Goal: Register for event/course

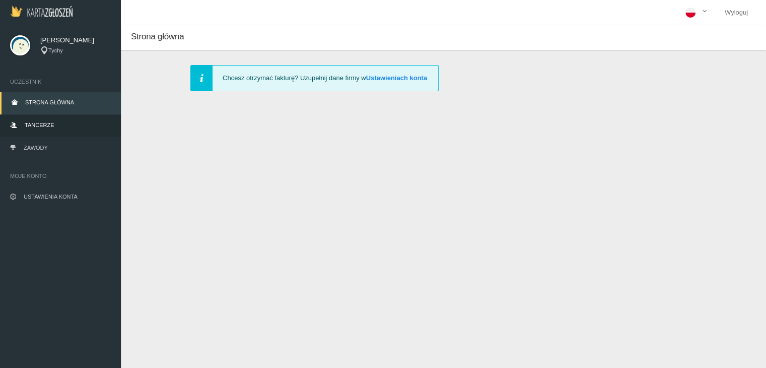
click at [33, 121] on link "Tancerze" at bounding box center [60, 126] width 121 height 22
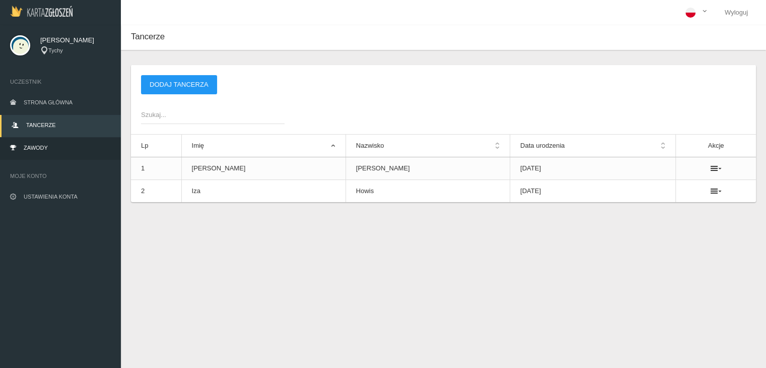
click at [34, 150] on span "Zawody" at bounding box center [36, 147] width 24 height 6
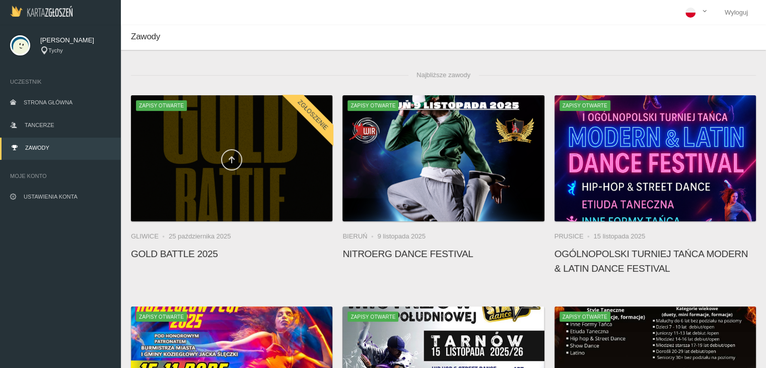
click at [235, 161] on icon at bounding box center [232, 160] width 8 height 8
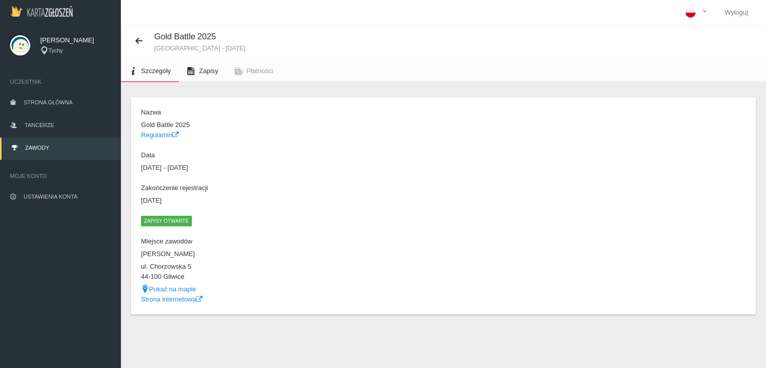
click at [206, 75] on link "Zapisy" at bounding box center [202, 71] width 47 height 22
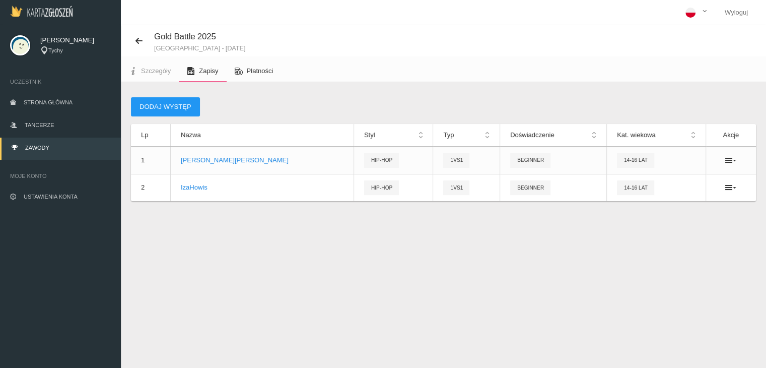
click at [261, 73] on span "Płatności" at bounding box center [260, 71] width 27 height 8
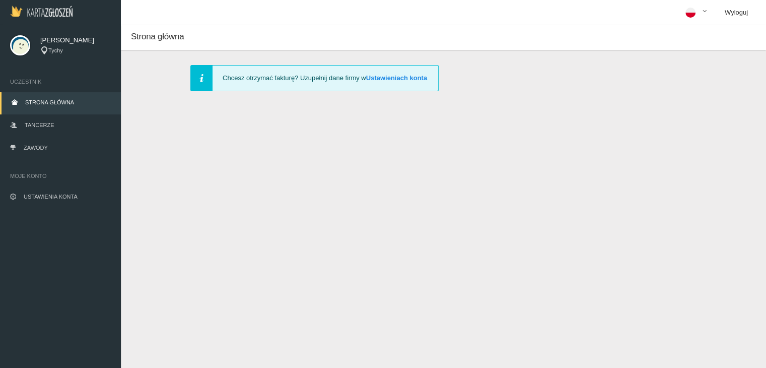
click at [740, 12] on link "Wyloguj" at bounding box center [735, 12] width 39 height 25
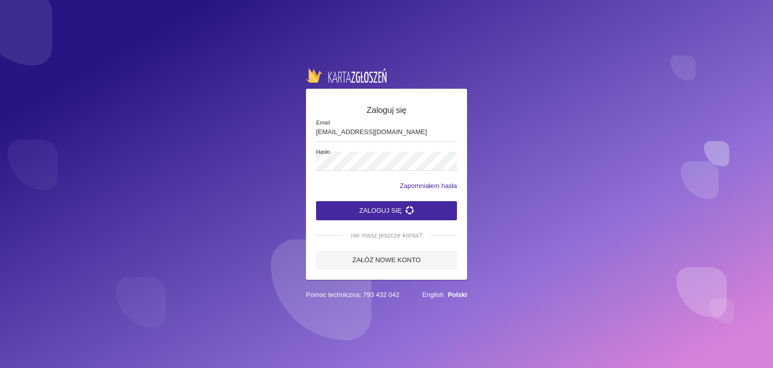
click at [404, 138] on input "patrycjacieslik53@gmail.com" at bounding box center [386, 131] width 141 height 19
type input "p"
type input "P"
type input "pati.cieslik2@gmail.com"
click at [316, 201] on button "Zaloguj się" at bounding box center [386, 210] width 141 height 19
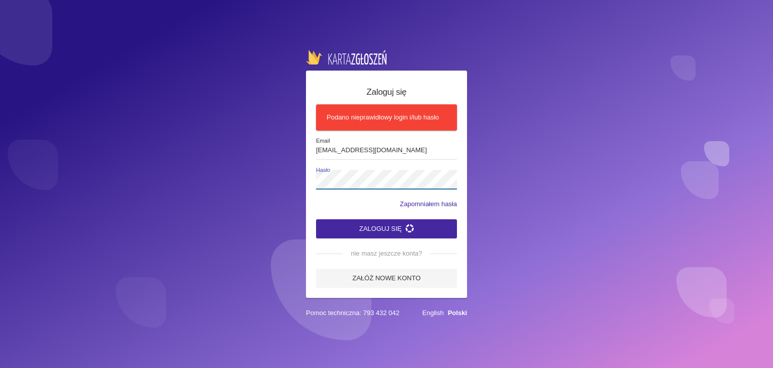
click at [316, 219] on button "Zaloguj się" at bounding box center [386, 228] width 141 height 19
click at [522, 187] on div "Zaloguj się Podano nieprawidłowy login i/lub hasło pati.cieslik2@gmail.com Emai…" at bounding box center [386, 184] width 773 height 368
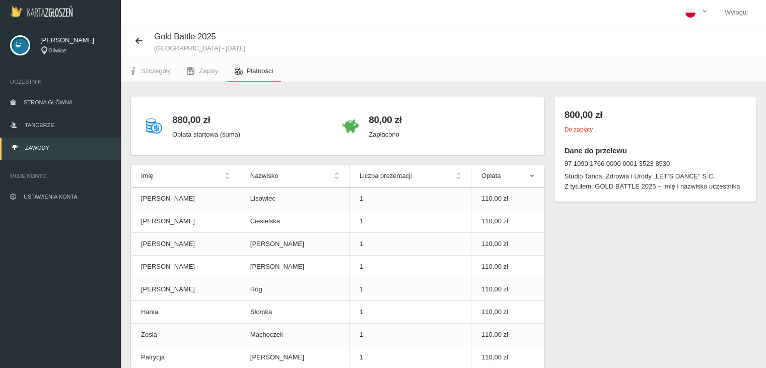
scroll to position [40, 0]
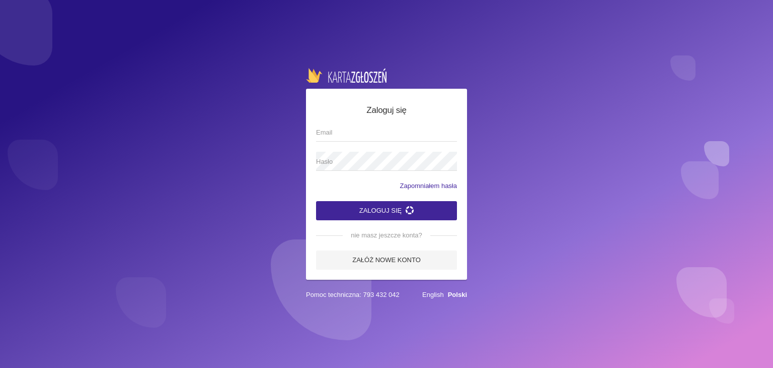
type input "[EMAIL_ADDRESS][DOMAIN_NAME]"
click at [371, 210] on button "Zaloguj się" at bounding box center [386, 210] width 141 height 19
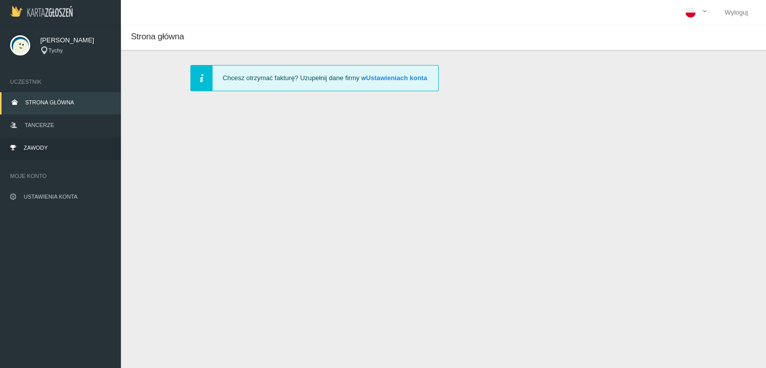
click at [36, 154] on link "Zawody" at bounding box center [60, 148] width 121 height 22
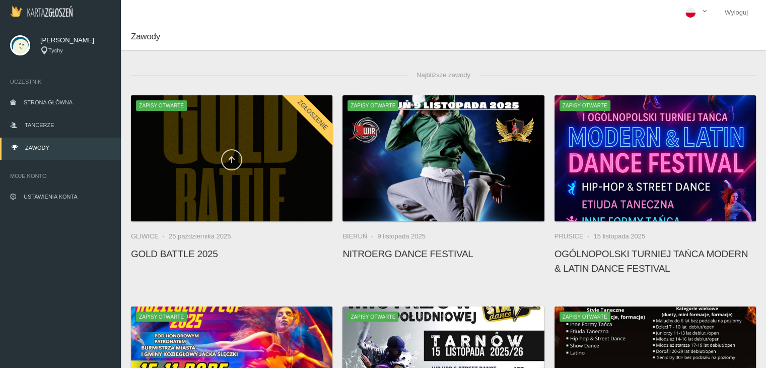
click at [236, 161] on link at bounding box center [231, 159] width 21 height 21
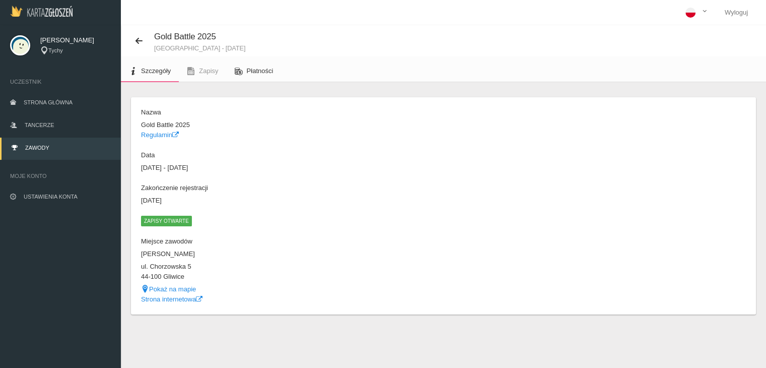
click at [255, 75] on link "Płatności" at bounding box center [254, 71] width 55 height 22
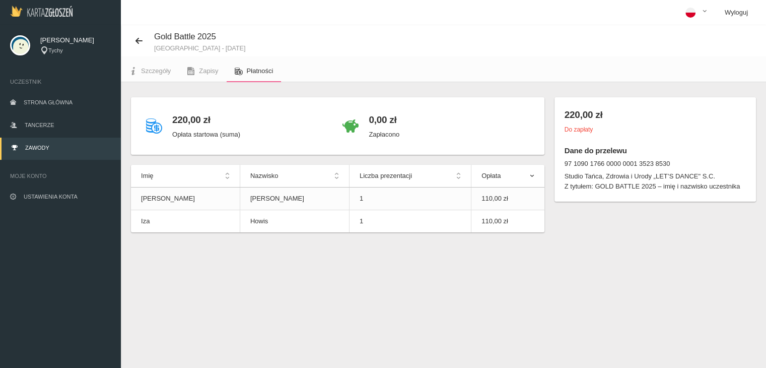
click at [738, 7] on link "Wyloguj" at bounding box center [735, 12] width 39 height 25
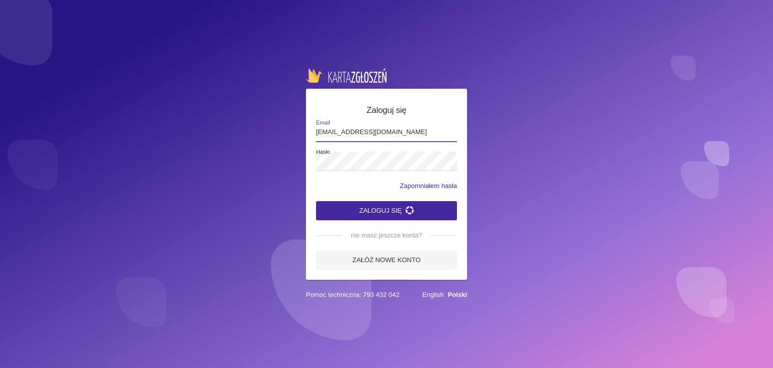
click at [410, 133] on input "patrycjacieslik53@gmail.com" at bounding box center [386, 131] width 141 height 19
type input "patrycja.cieslik2@gmail.com"
click at [348, 208] on button "Zaloguj się" at bounding box center [386, 210] width 141 height 19
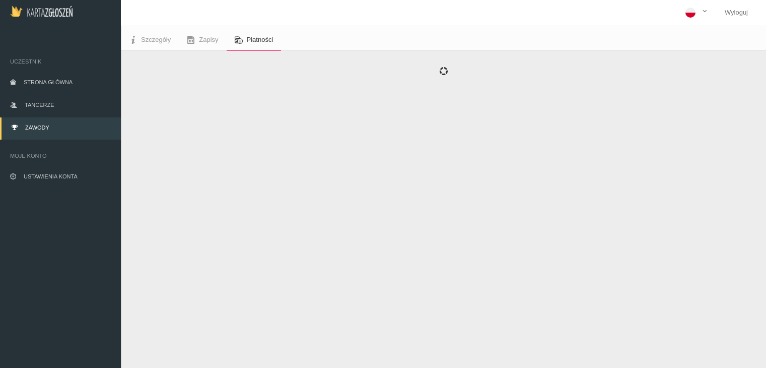
scroll to position [25, 0]
